Goal: Task Accomplishment & Management: Manage account settings

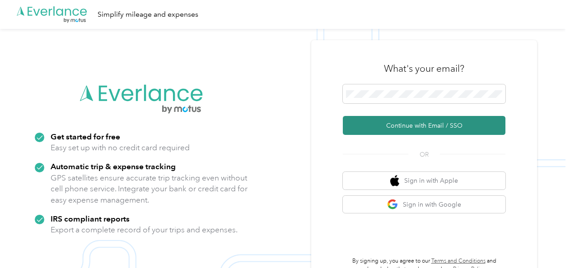
click at [395, 125] on button "Continue with Email / SSO" at bounding box center [424, 125] width 162 height 19
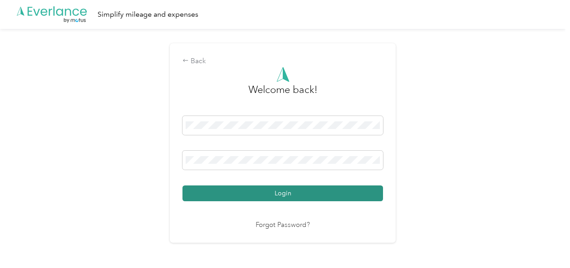
click at [258, 190] on button "Login" at bounding box center [282, 193] width 200 height 16
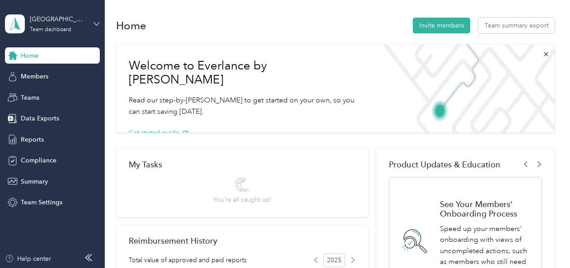
click at [93, 23] on icon at bounding box center [96, 24] width 6 height 6
click at [38, 75] on div "Team dashboard" at bounding box center [99, 74] width 177 height 16
click at [32, 136] on span "Reports" at bounding box center [32, 139] width 23 height 9
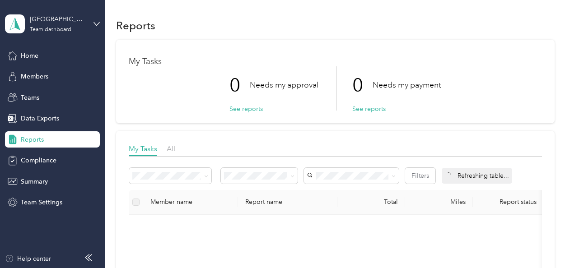
click at [175, 144] on div "All" at bounding box center [171, 149] width 9 height 11
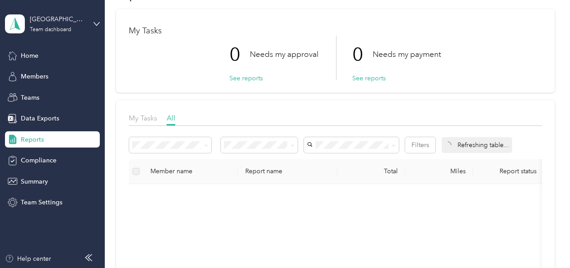
scroll to position [45, 0]
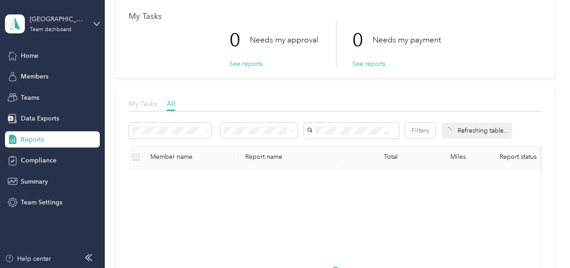
click at [152, 102] on span "My Tasks" at bounding box center [143, 103] width 28 height 9
click at [169, 102] on span "All" at bounding box center [171, 103] width 9 height 9
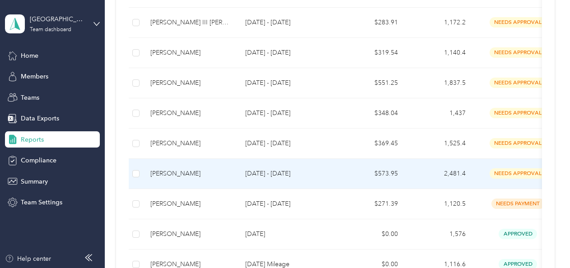
scroll to position [677, 0]
